Goal: Transaction & Acquisition: Purchase product/service

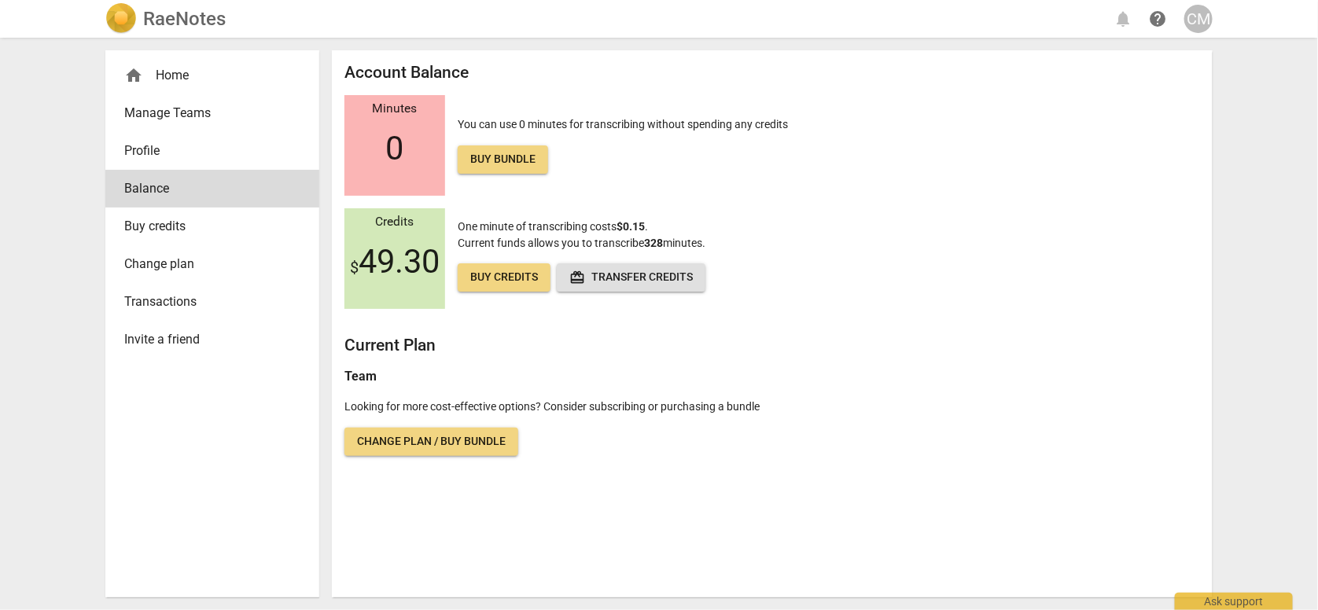
click at [492, 287] on link "Buy credits" at bounding box center [504, 277] width 93 height 28
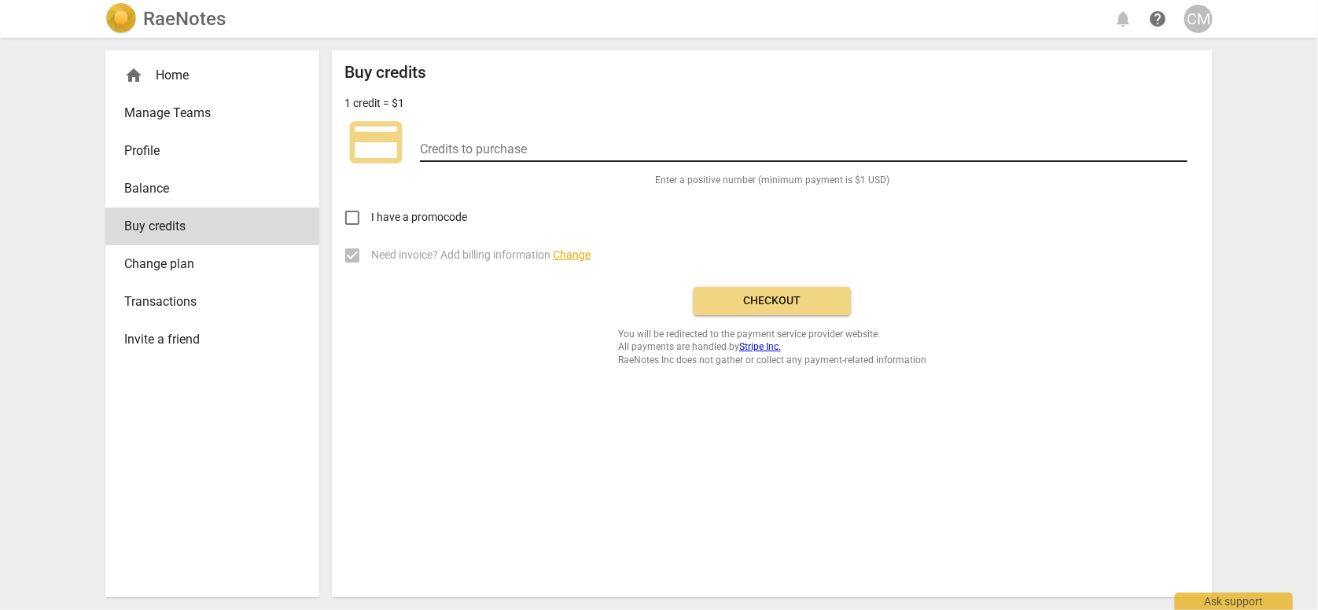
click at [463, 144] on input "number" at bounding box center [803, 150] width 767 height 23
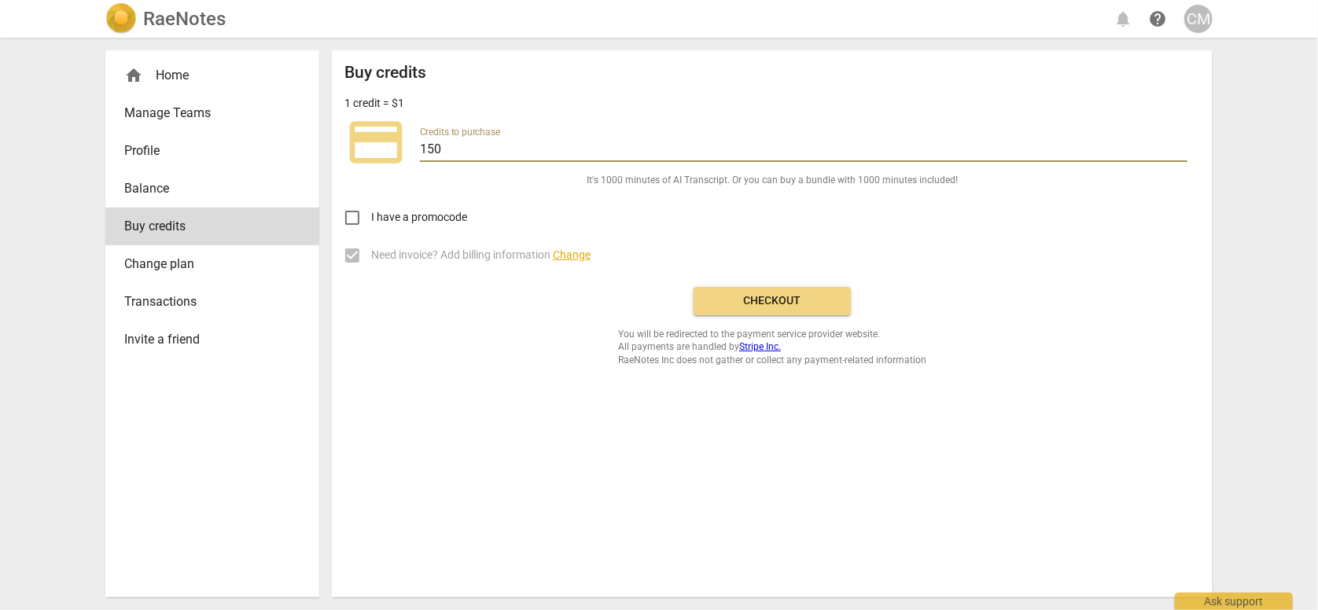
type input "150"
click at [954, 217] on div "I have a promocode" at bounding box center [772, 212] width 856 height 50
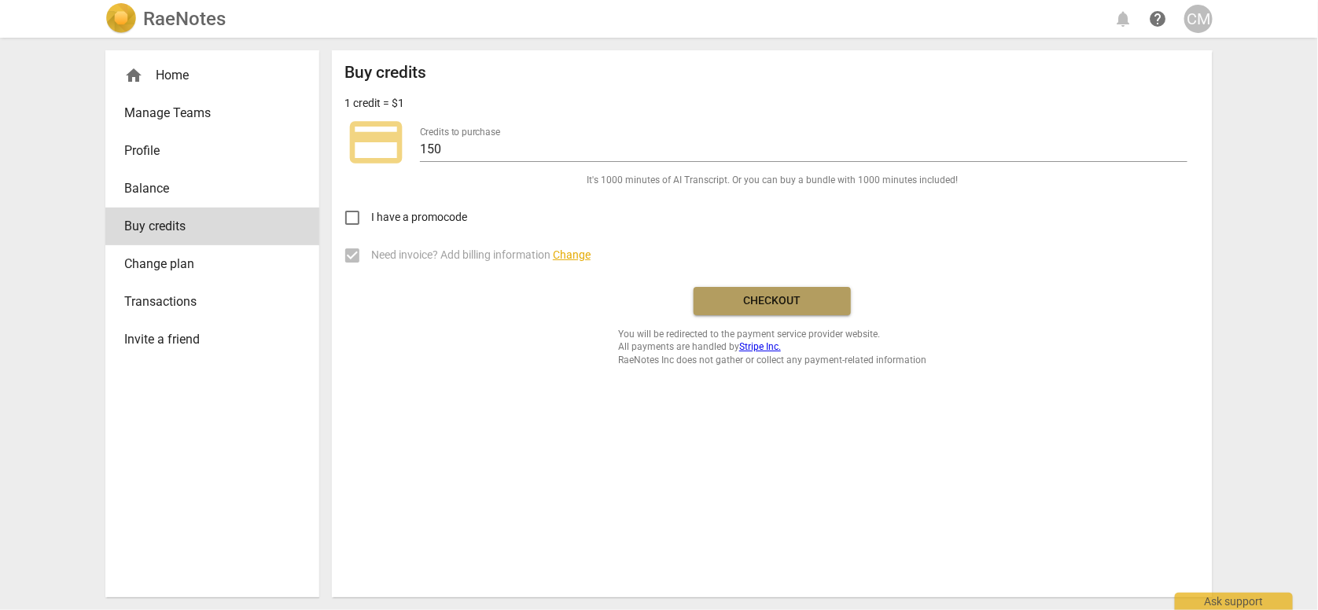
click at [783, 298] on span "Checkout" at bounding box center [772, 301] width 132 height 16
